Goal: Answer question/provide support

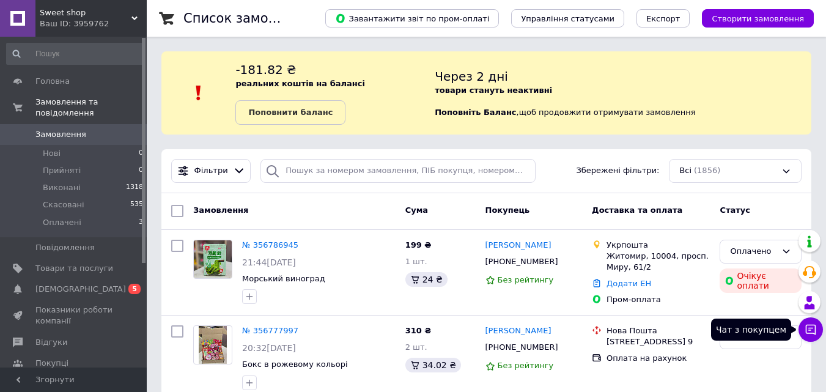
click at [810, 323] on icon at bounding box center [810, 329] width 12 height 12
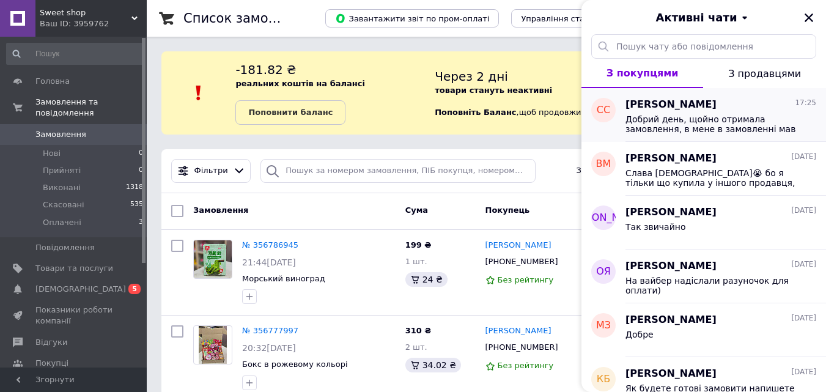
click at [747, 121] on span "Добрий день, щойно отримала замовлення, в мене в замовленні мав бути стріляючий…" at bounding box center [712, 124] width 174 height 20
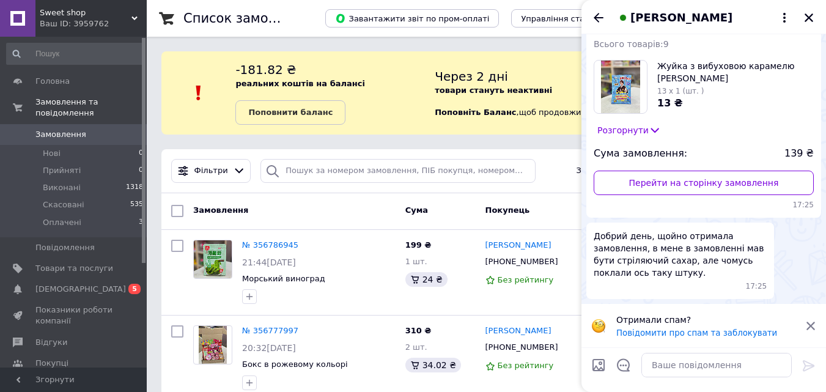
scroll to position [183, 0]
click at [650, 133] on icon at bounding box center [654, 130] width 8 height 5
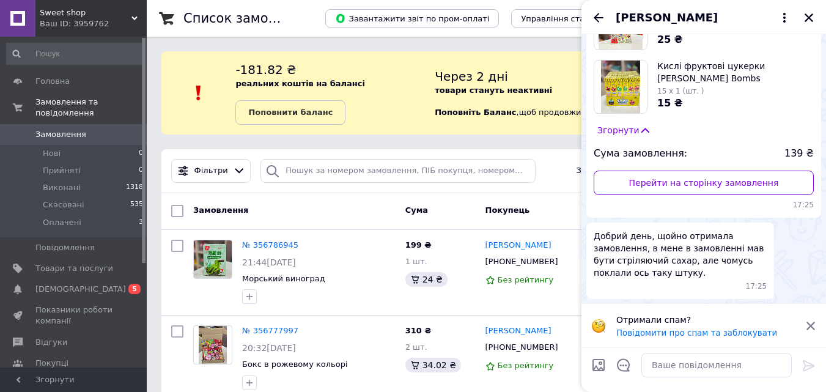
scroll to position [750, 0]
click at [653, 365] on textarea at bounding box center [716, 365] width 150 height 24
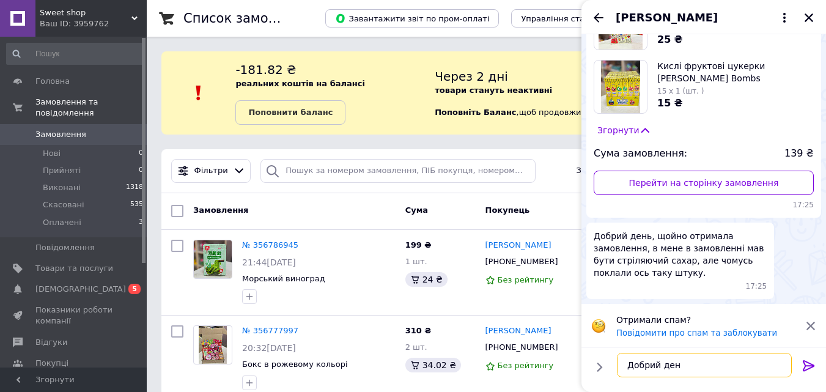
type textarea "Добрий день"
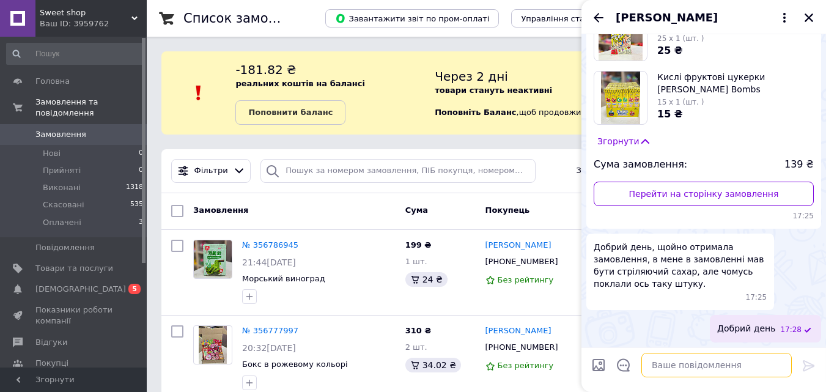
scroll to position [738, 0]
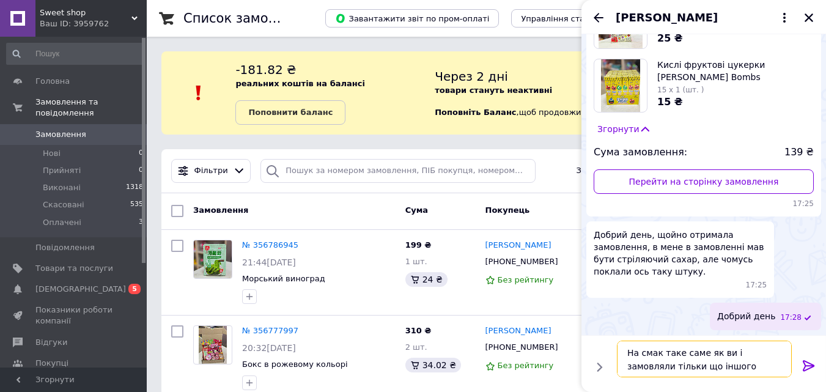
click at [735, 369] on textarea "На смак таке саме як ви і замовляли тільки що іншого формату" at bounding box center [704, 358] width 175 height 37
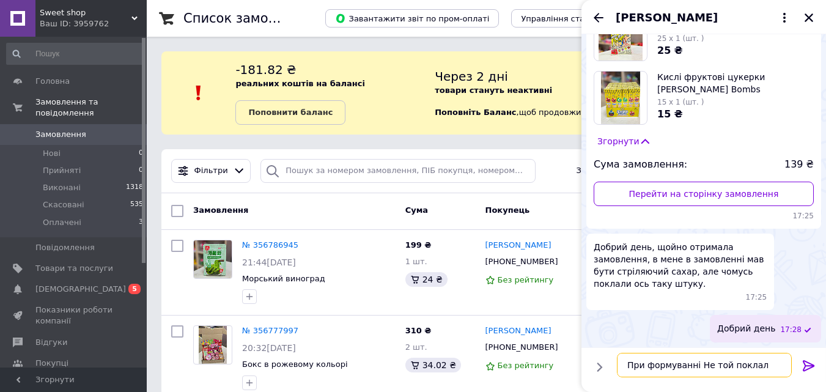
type textarea "При формуванні Не той поклали"
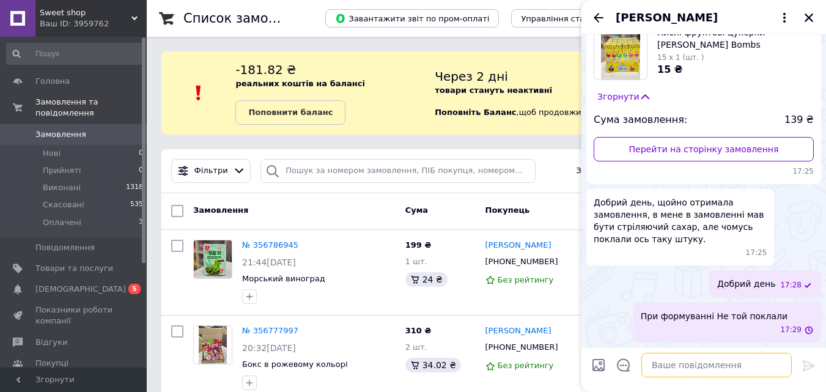
scroll to position [770, 0]
paste textarea "На смак таке саме як ви і замовляли тільки що іншого формату"
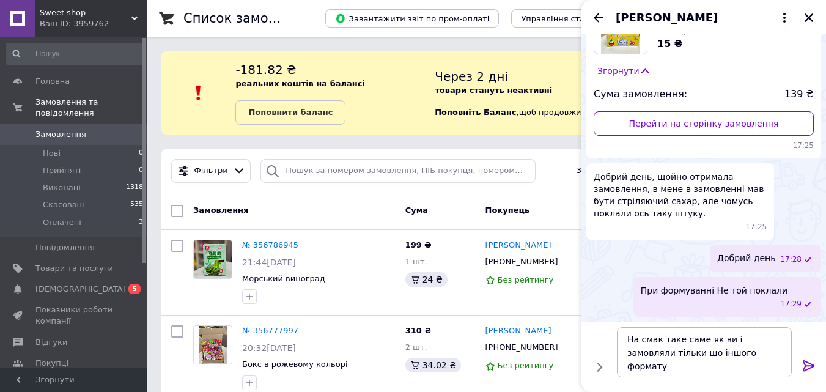
click at [632, 336] on textarea "На смак таке саме як ви і замовляли тільки що іншого формату" at bounding box center [704, 352] width 175 height 50
click at [628, 339] on textarea "На смак таке саме як ви і замовляли тільки що іншого формату" at bounding box center [704, 352] width 175 height 50
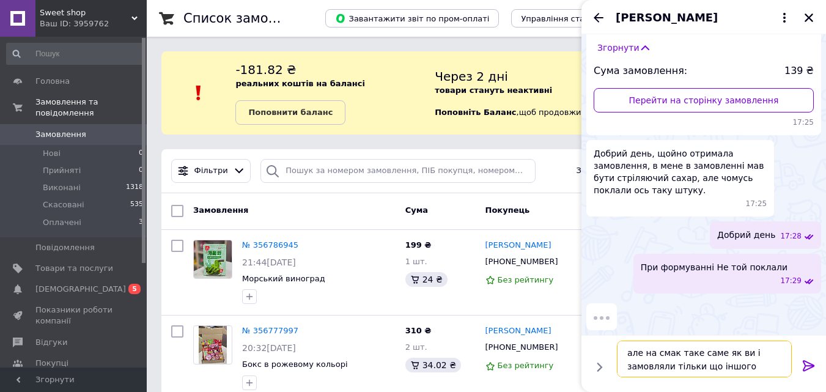
click at [714, 366] on textarea "але на смак таке саме як ви і замовляли тільки що іншого формату" at bounding box center [704, 358] width 175 height 37
drag, startPoint x: 714, startPoint y: 364, endPoint x: 776, endPoint y: 372, distance: 62.8
click at [776, 372] on textarea "але на смак таке саме як ви і замовляли тільки що іншого формату" at bounding box center [704, 358] width 175 height 37
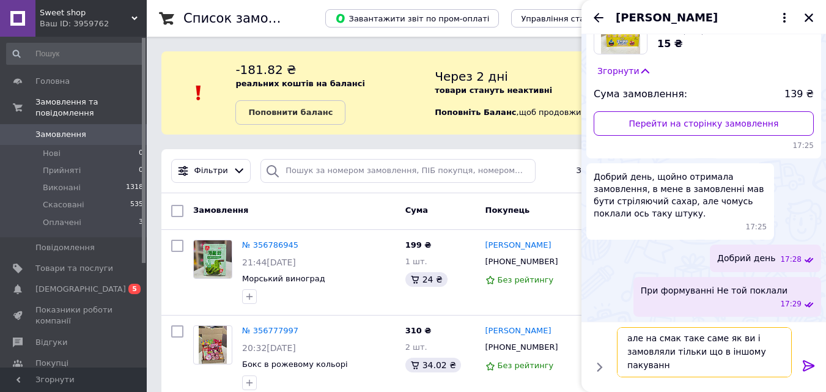
type textarea "але на смак таке саме як ви і замовляли тільки що в іншому пакуванні"
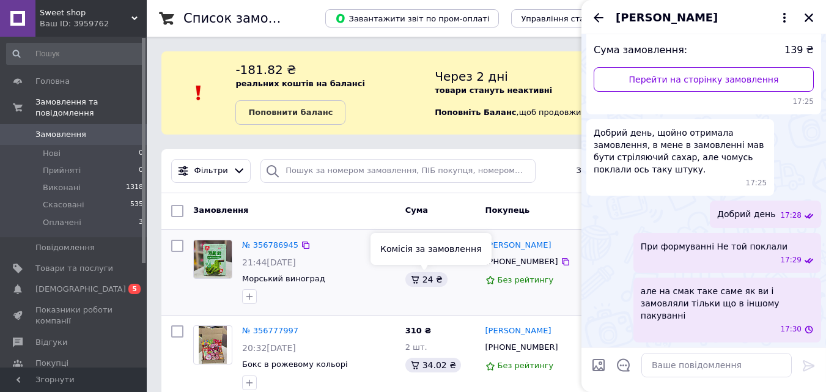
click at [378, 271] on div "№ 356786945 21:44, 11.08.2025 Морський виноград" at bounding box center [318, 272] width 163 height 74
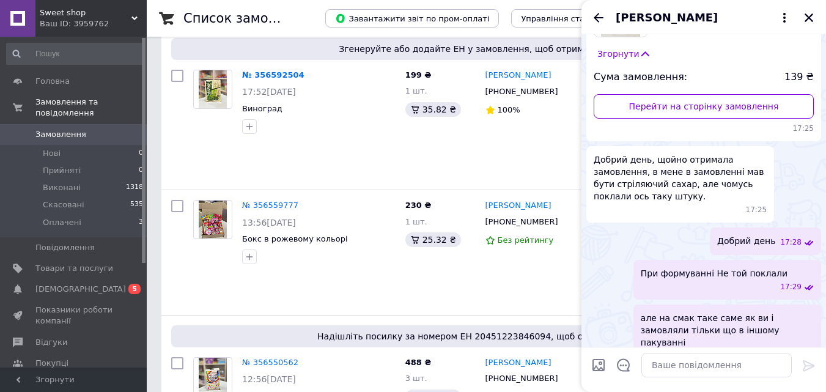
scroll to position [733, 0]
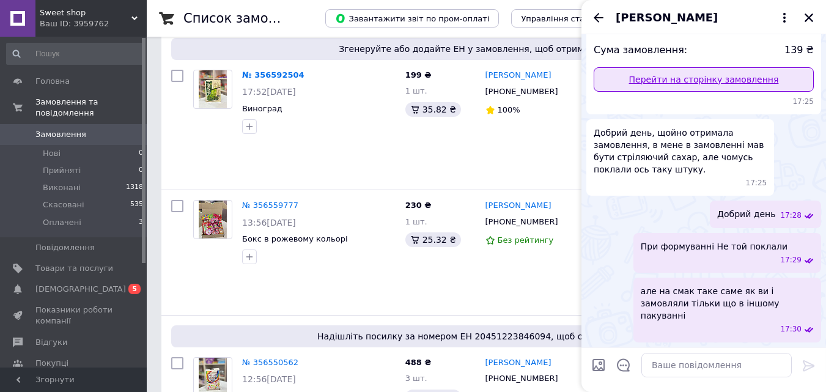
click at [619, 92] on link "Перейти на сторінку замовлення" at bounding box center [703, 79] width 220 height 24
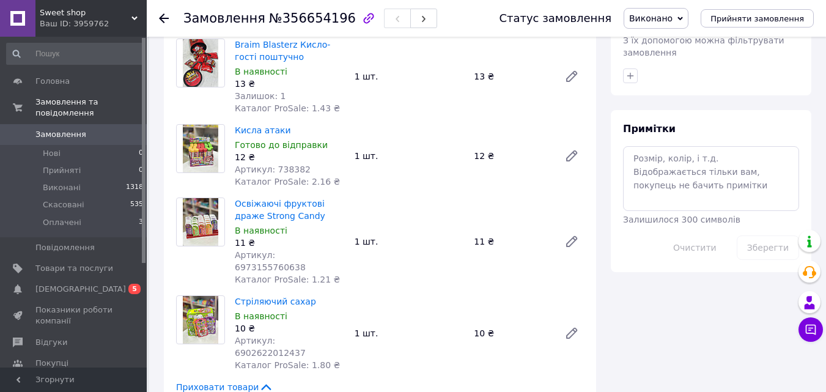
scroll to position [672, 0]
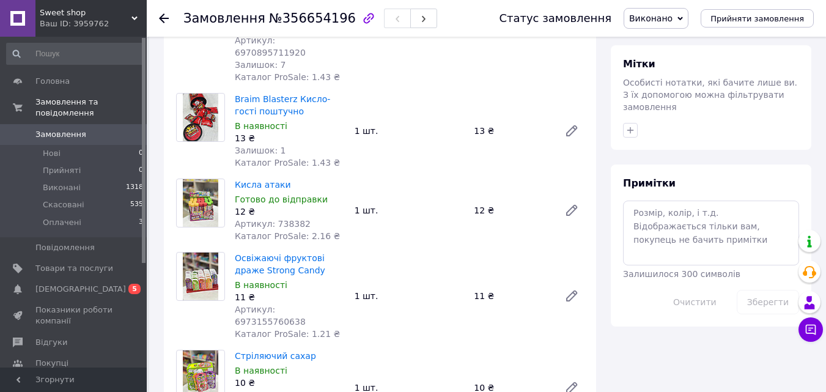
scroll to position [611, 0]
click at [813, 325] on span "1" at bounding box center [817, 322] width 11 height 11
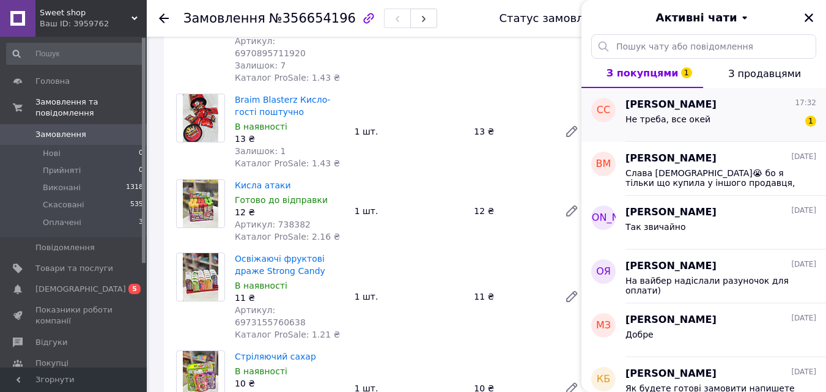
click at [696, 125] on div "Не треба, все окей" at bounding box center [667, 122] width 85 height 17
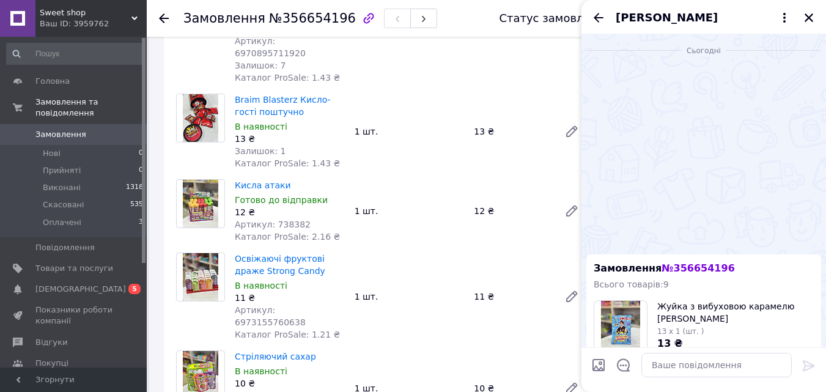
scroll to position [463, 0]
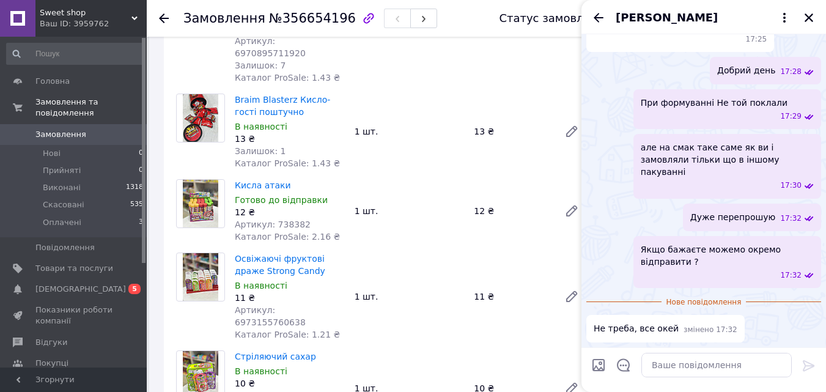
click at [447, 250] on div "Освіжаючі фруктові драже Strong Candy В наявності 11 ₴ Артикул: 6973155760638 К…" at bounding box center [409, 296] width 359 height 93
click at [597, 12] on icon "Назад" at bounding box center [598, 17] width 15 height 15
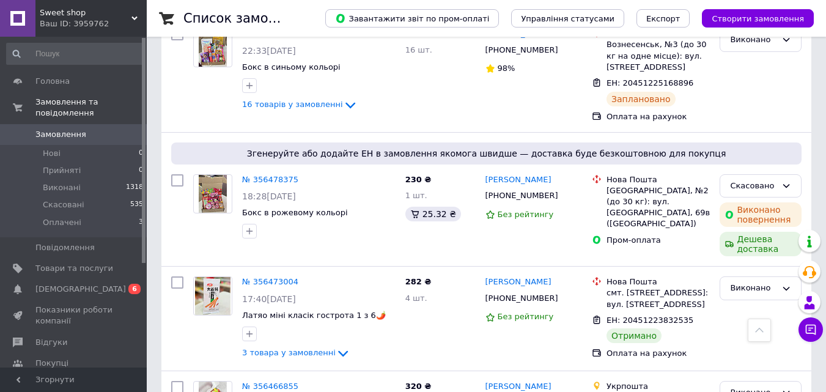
scroll to position [1283, 0]
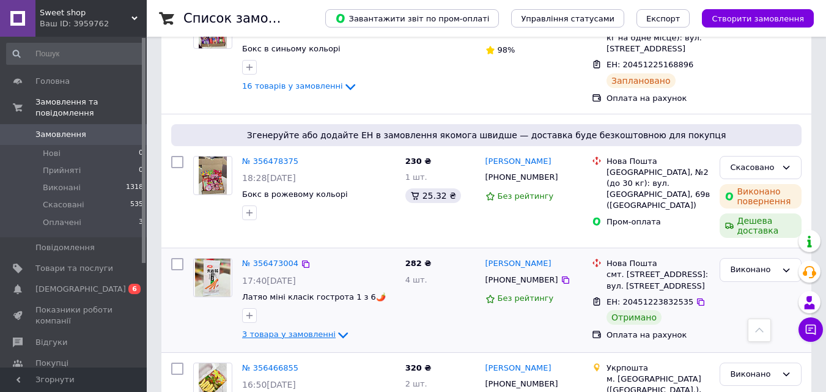
click at [310, 329] on span "3 товара у замовленні" at bounding box center [288, 333] width 93 height 9
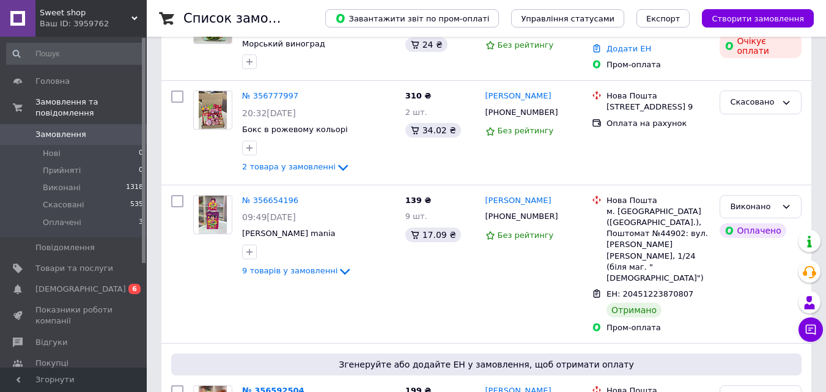
scroll to position [244, 0]
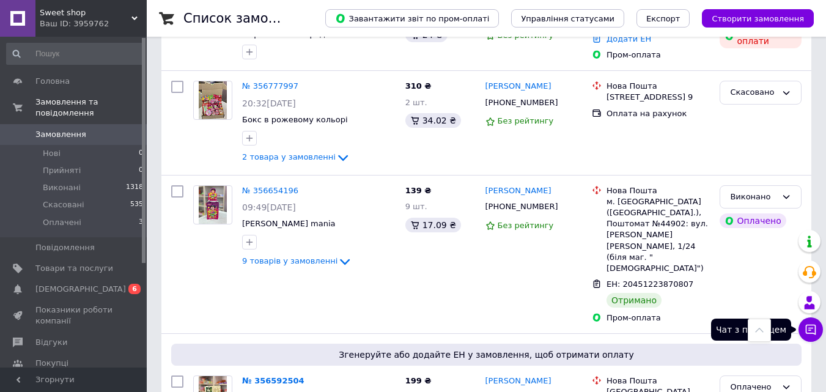
click at [809, 335] on button "Чат з покупцем" at bounding box center [810, 329] width 24 height 24
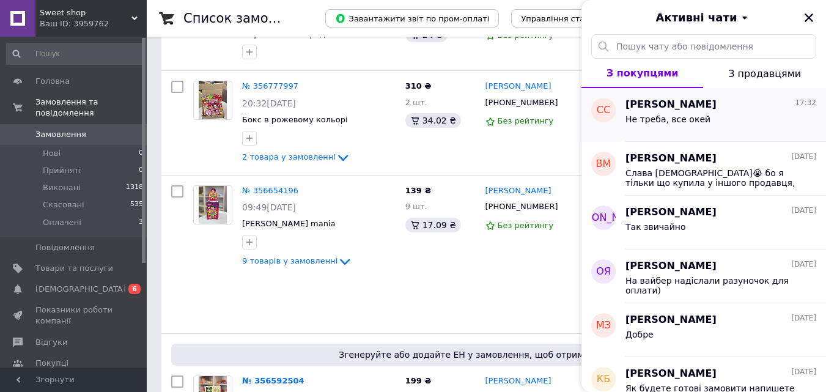
click at [659, 118] on span "Не треба, все окей" at bounding box center [667, 119] width 85 height 10
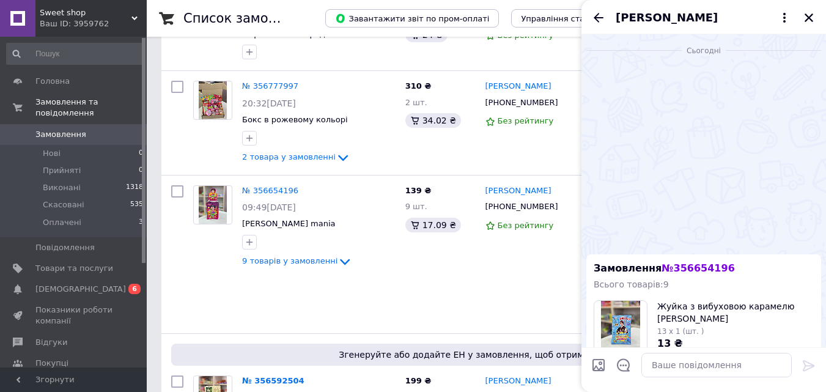
scroll to position [441, 0]
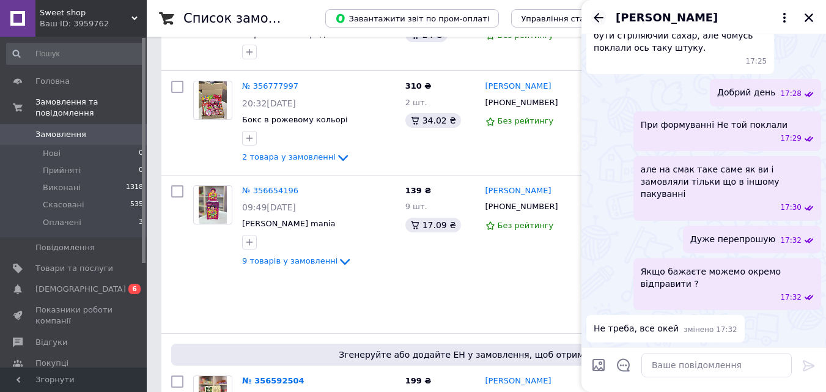
click at [603, 16] on icon "Назад" at bounding box center [598, 17] width 15 height 15
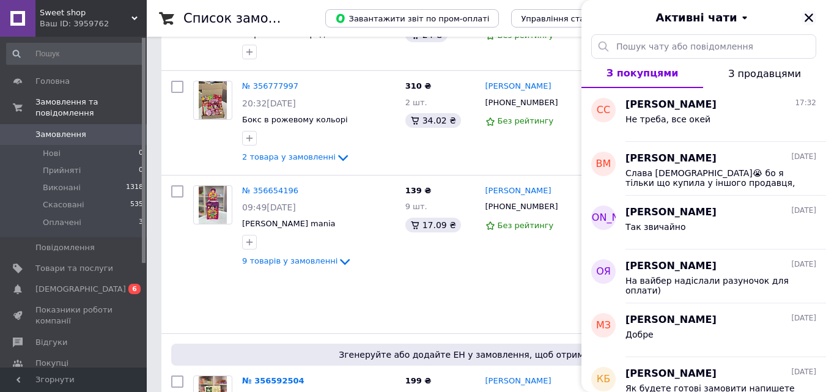
click at [809, 16] on icon "Закрити" at bounding box center [808, 17] width 9 height 9
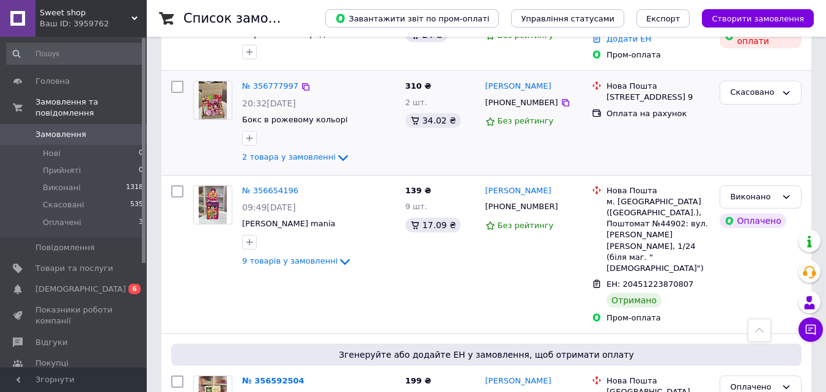
click at [540, 158] on div "ніка Шокодько +380954462594 Без рейтингу" at bounding box center [533, 122] width 107 height 93
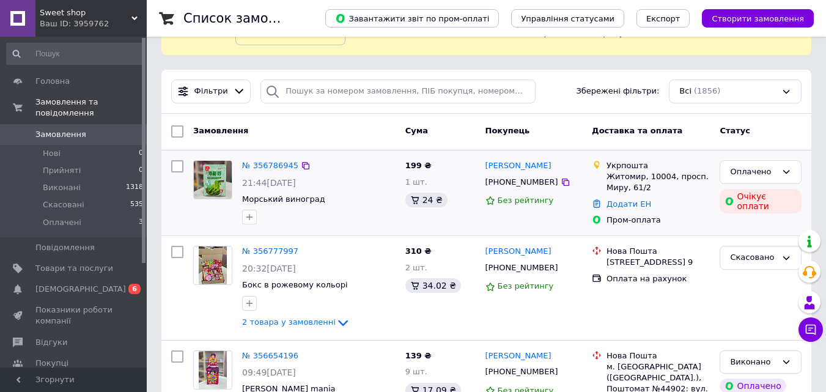
scroll to position [183, 0]
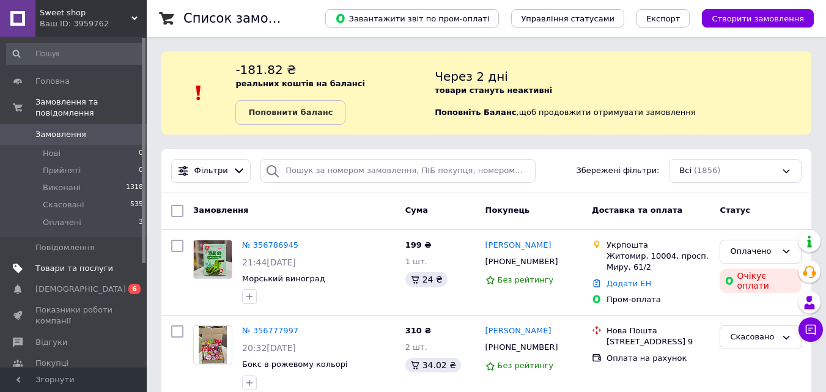
click at [78, 263] on span "Товари та послуги" at bounding box center [74, 268] width 78 height 11
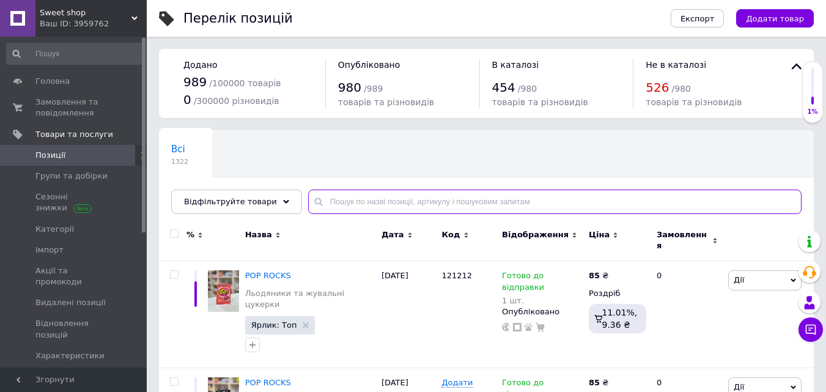
click at [373, 201] on input "text" at bounding box center [554, 201] width 493 height 24
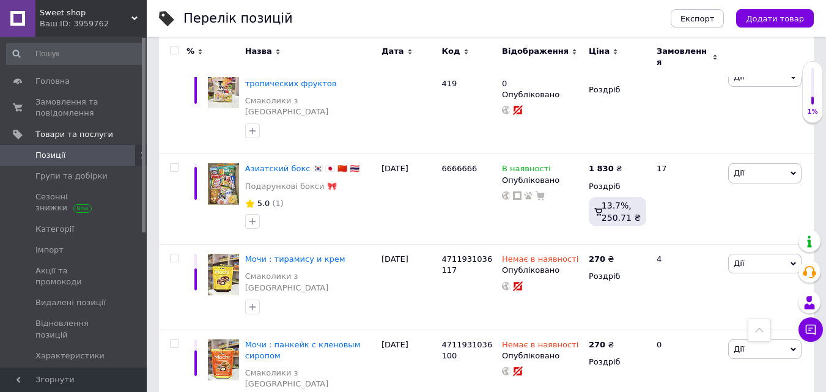
scroll to position [1061, 0]
type input "моті"
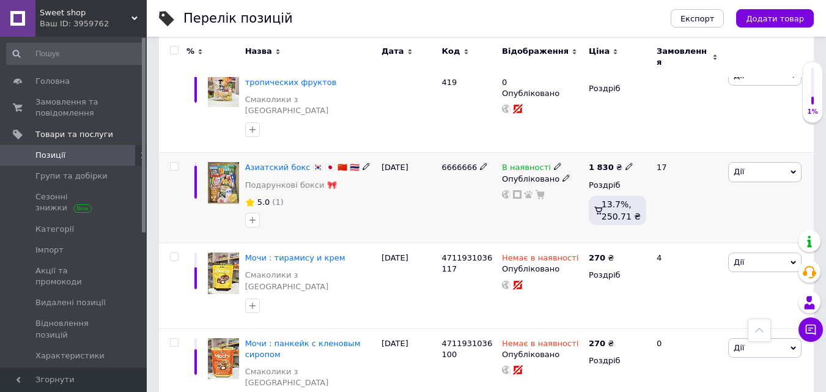
click at [314, 210] on div at bounding box center [310, 220] width 135 height 20
